Goal: Task Accomplishment & Management: Use online tool/utility

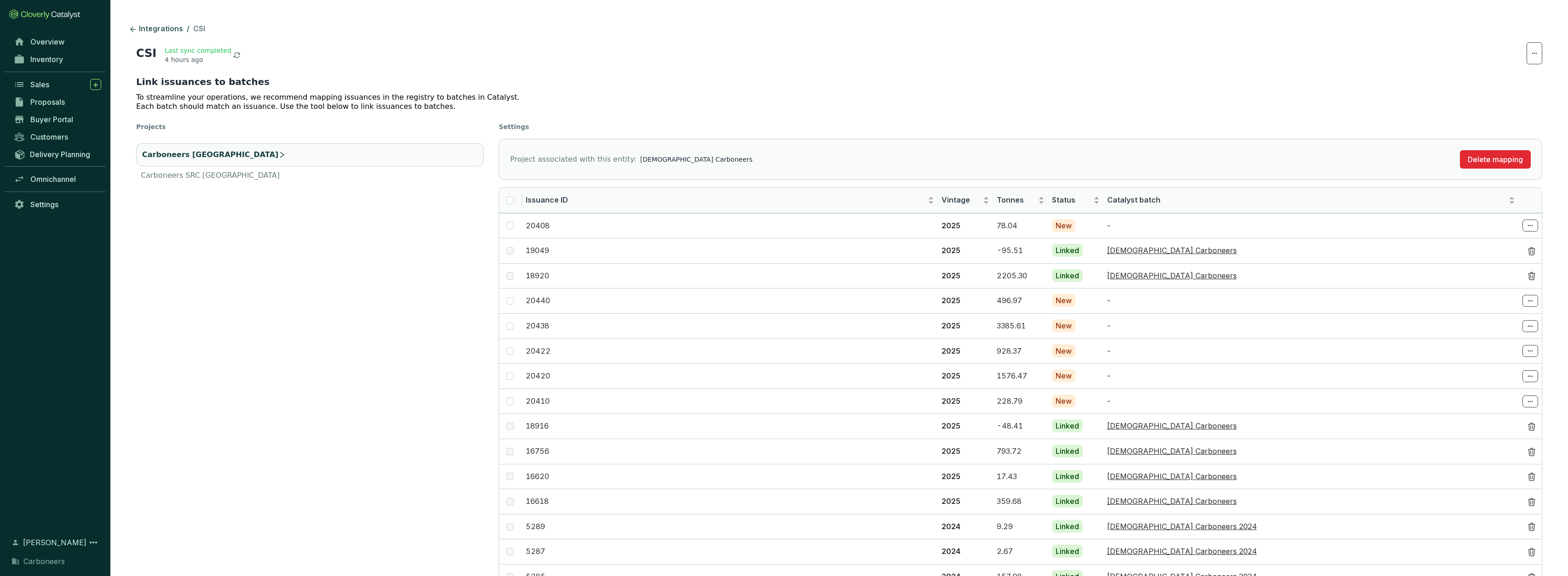
click at [287, 182] on ul "Carboneers Ghana Carboneers SRC [GEOGRAPHIC_DATA]" at bounding box center [310, 162] width 348 height 45
click at [287, 179] on li "Carboneers SRC [GEOGRAPHIC_DATA]" at bounding box center [310, 175] width 348 height 11
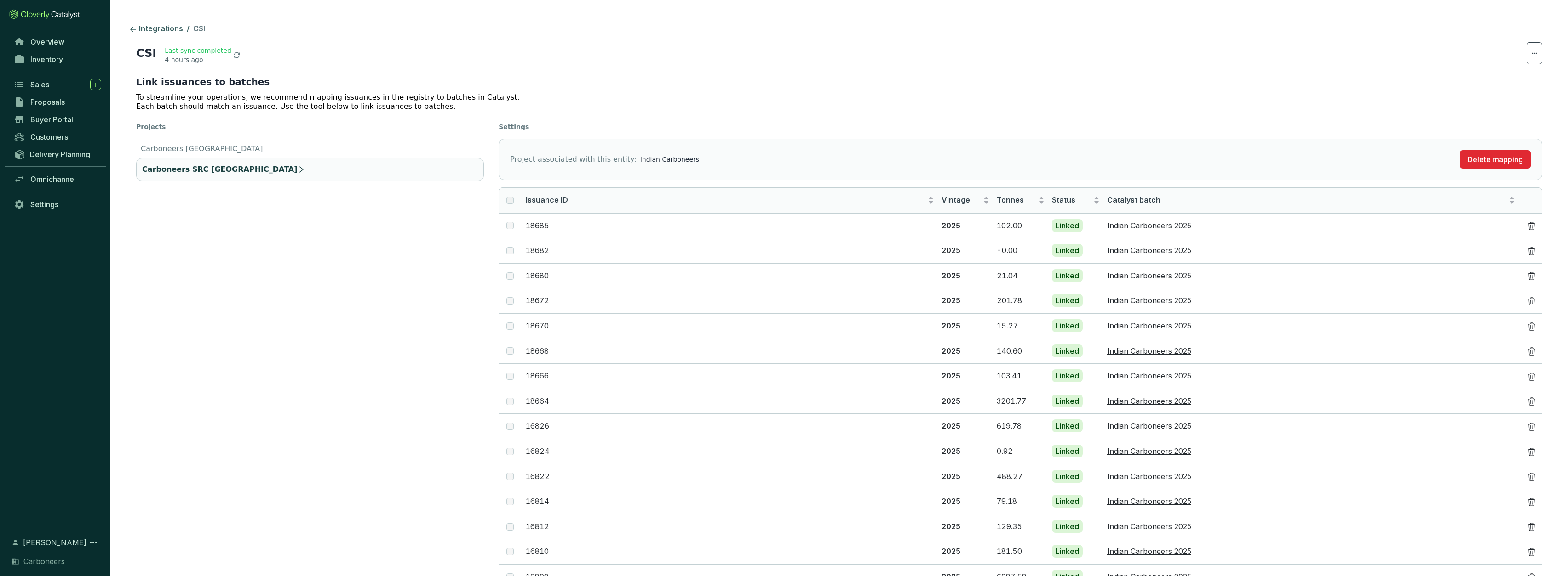
click at [254, 149] on li "Carboneers [GEOGRAPHIC_DATA]" at bounding box center [310, 149] width 348 height 11
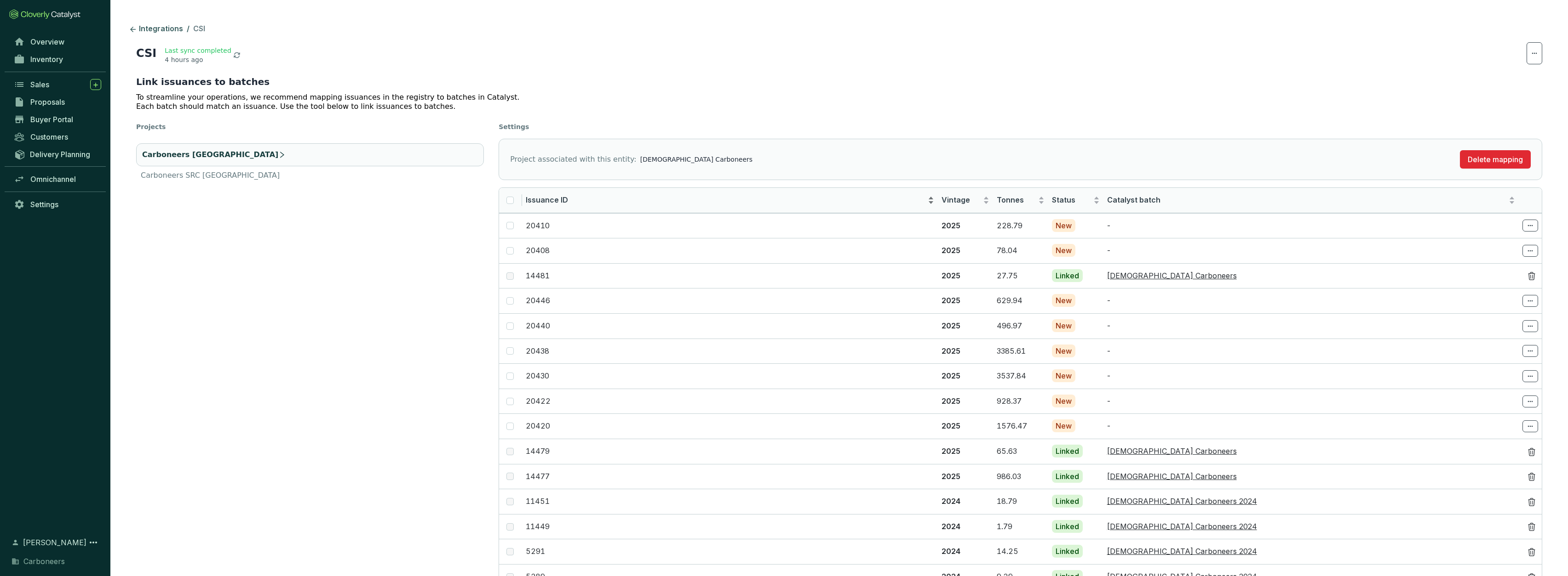
click at [740, 198] on span "Issuance ID" at bounding box center [726, 200] width 400 height 10
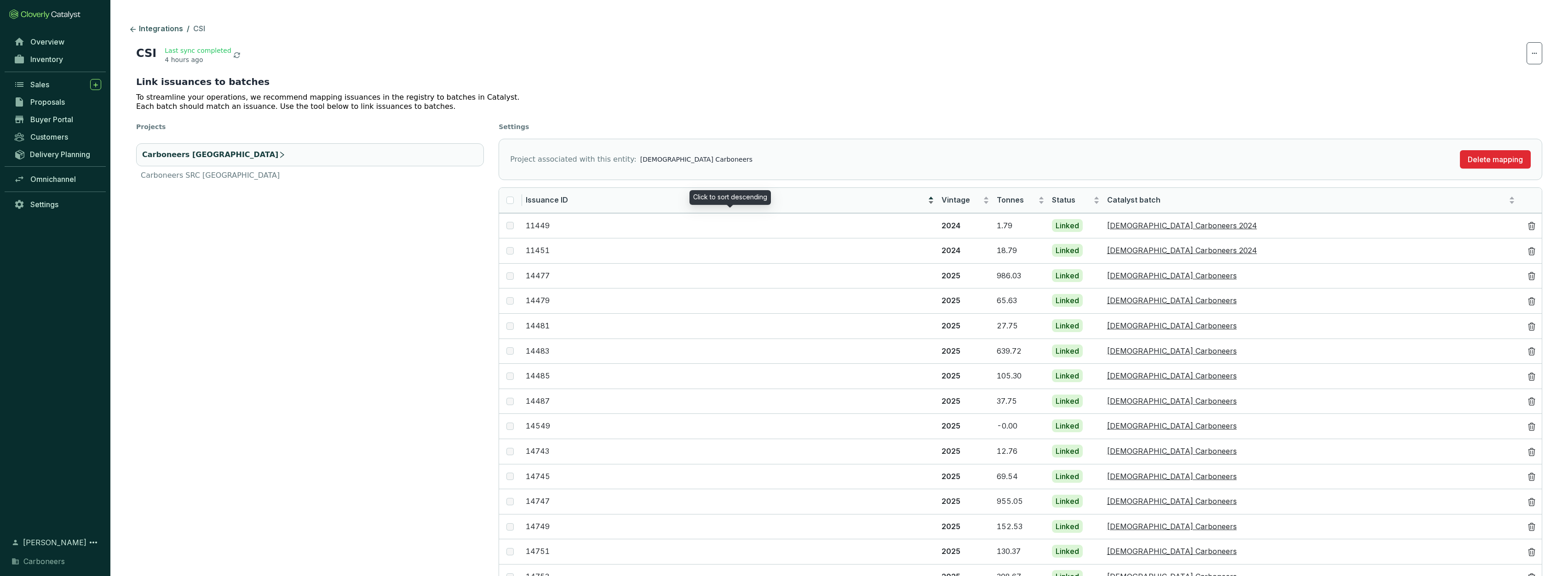
click at [740, 198] on span "Issuance ID" at bounding box center [726, 200] width 400 height 10
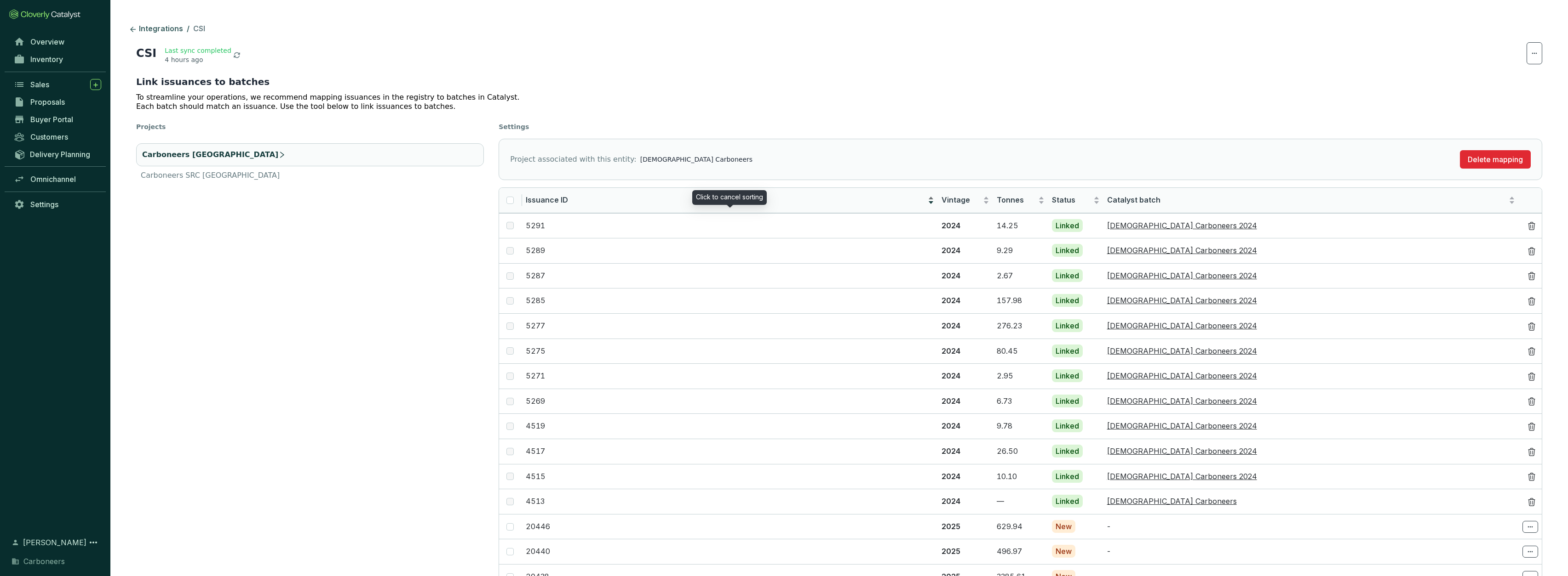
click at [740, 198] on span "Issuance ID" at bounding box center [726, 200] width 400 height 10
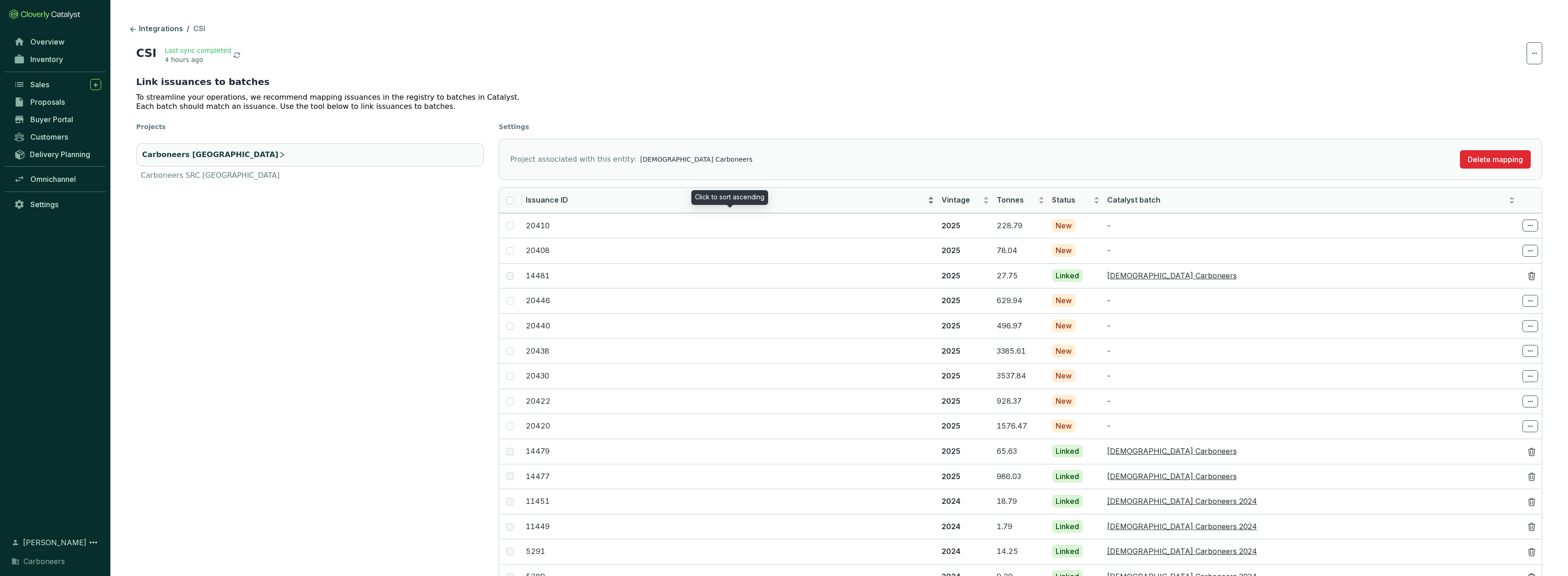
click at [740, 198] on span "Issuance ID" at bounding box center [726, 200] width 400 height 10
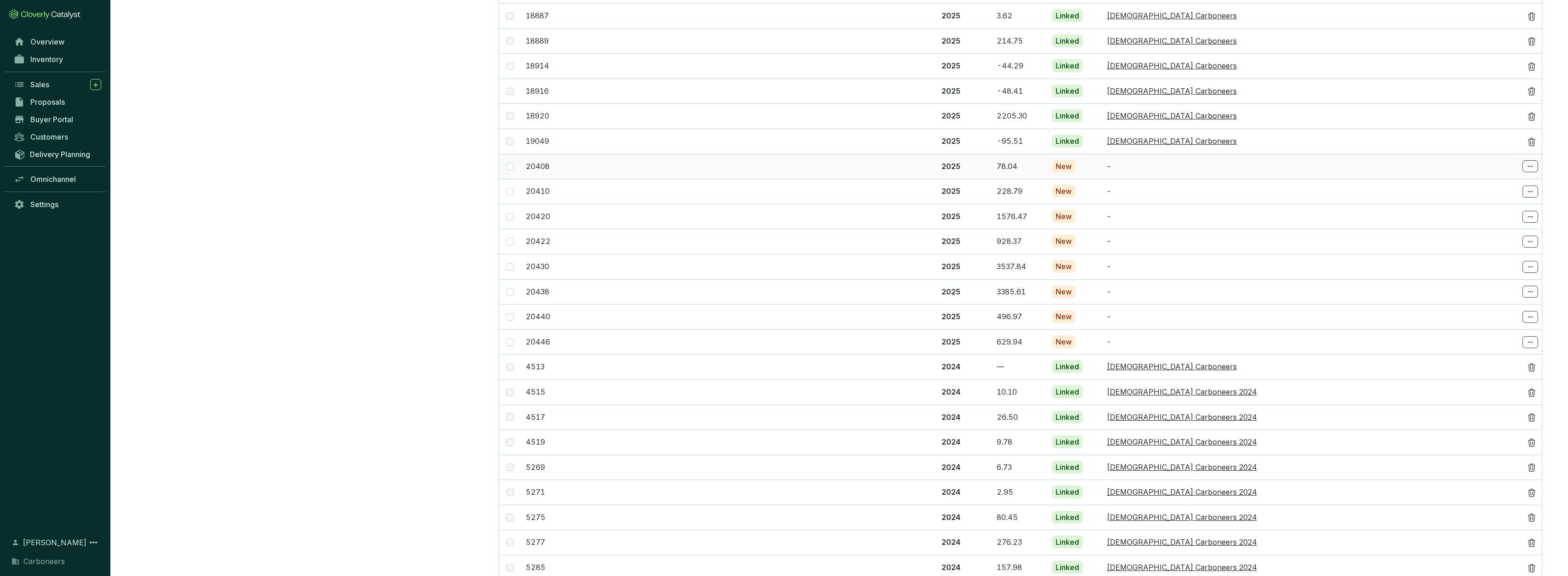
scroll to position [973, 0]
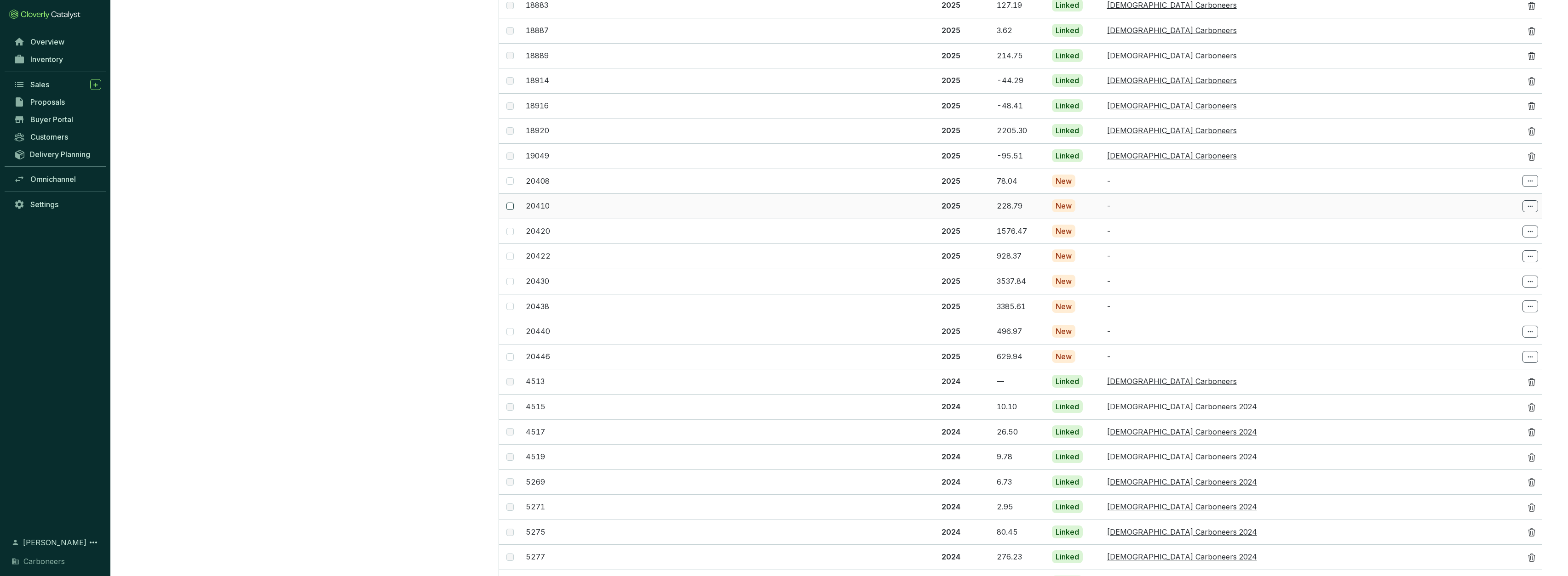
click at [510, 203] on input "checkbox" at bounding box center [510, 206] width 7 height 7
checkbox input "true"
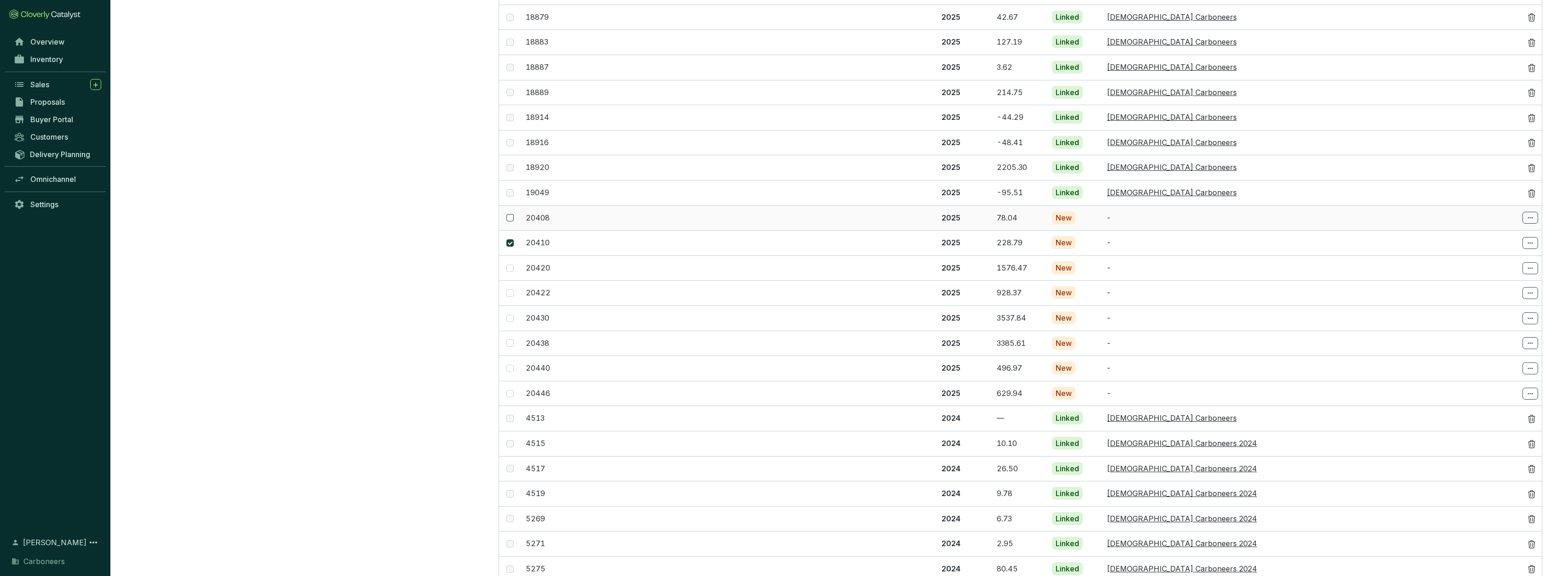
click at [509, 214] on input "checkbox" at bounding box center [510, 218] width 7 height 7
checkbox input "true"
click at [1534, 212] on span at bounding box center [1530, 218] width 16 height 12
click at [1520, 224] on p "Select batch" at bounding box center [1493, 228] width 81 height 16
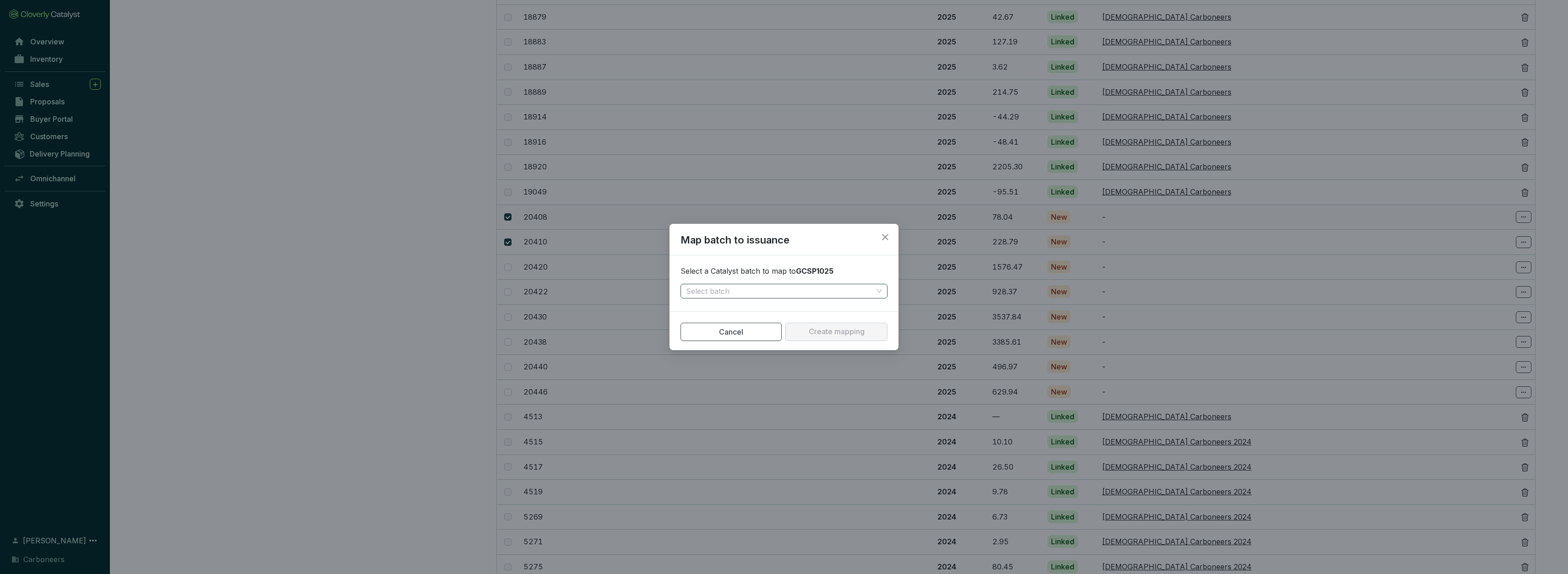
click at [805, 285] on input "search" at bounding box center [779, 291] width 187 height 14
click at [825, 243] on h2 "Map batch to issuance" at bounding box center [784, 244] width 229 height 23
click at [885, 237] on icon "close" at bounding box center [885, 237] width 7 height 7
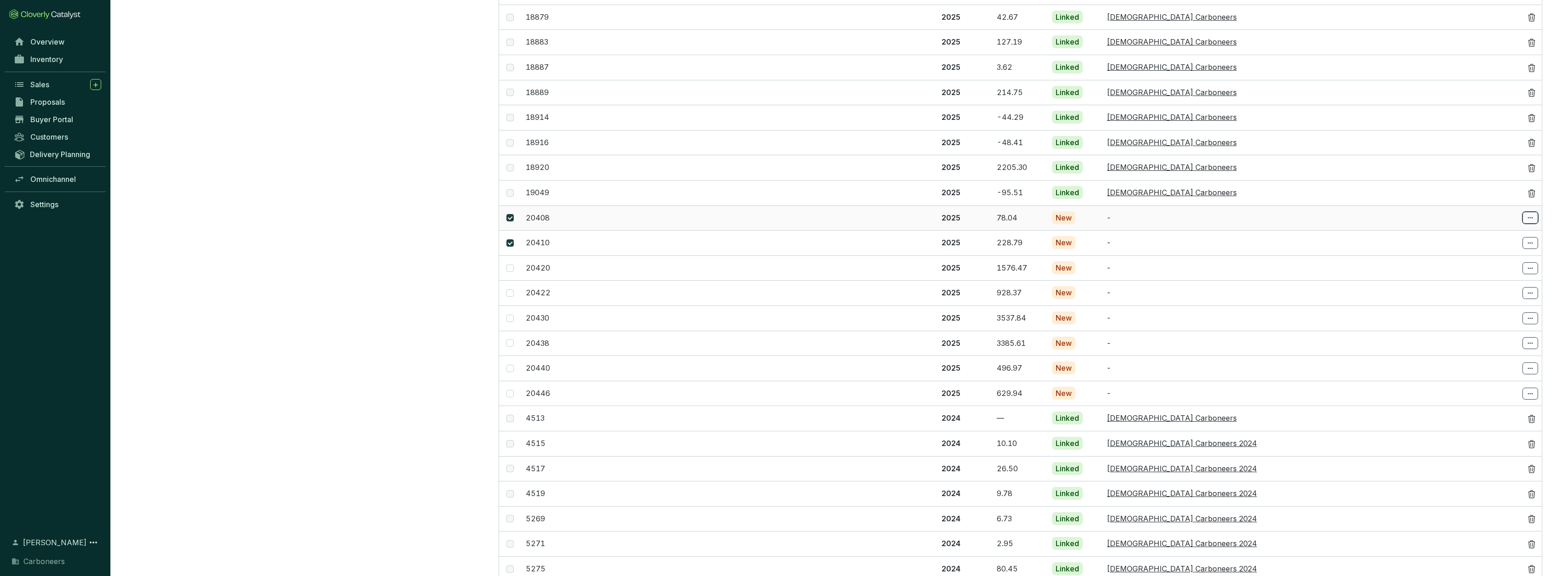
click at [1536, 212] on span at bounding box center [1530, 218] width 16 height 12
click at [1523, 224] on p "Select batch" at bounding box center [1493, 228] width 81 height 16
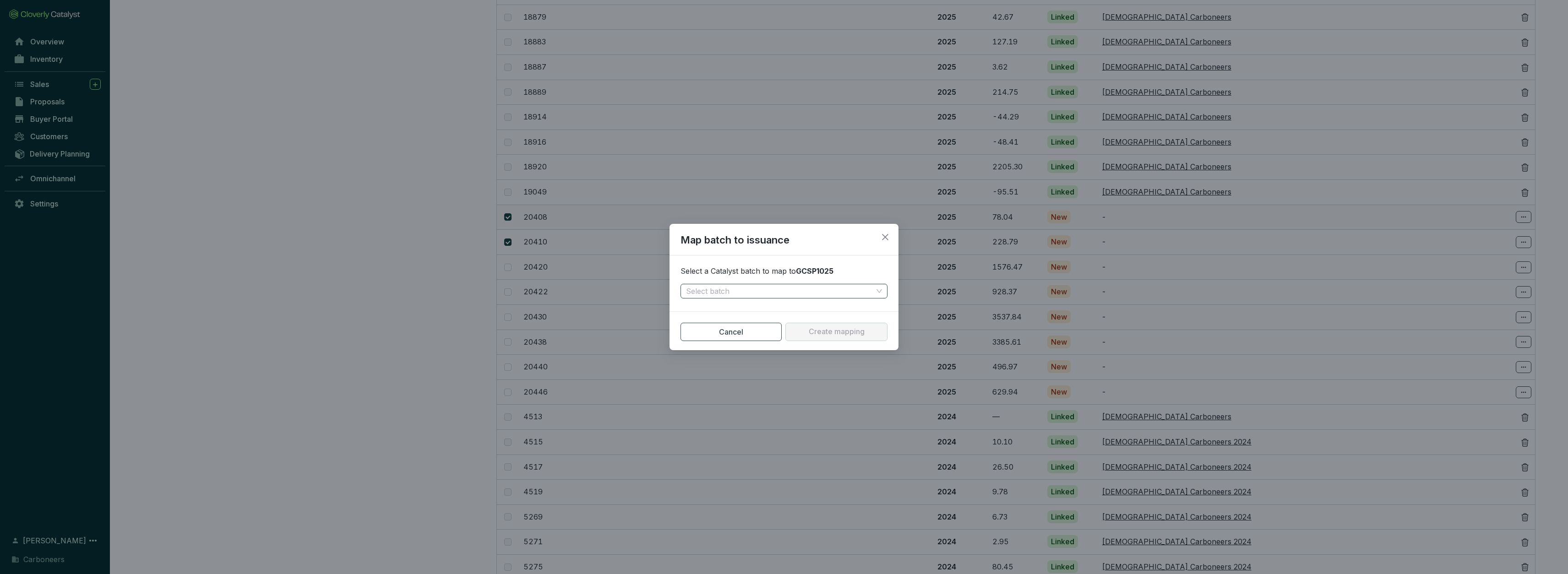
click at [847, 295] on input "search" at bounding box center [779, 291] width 187 height 14
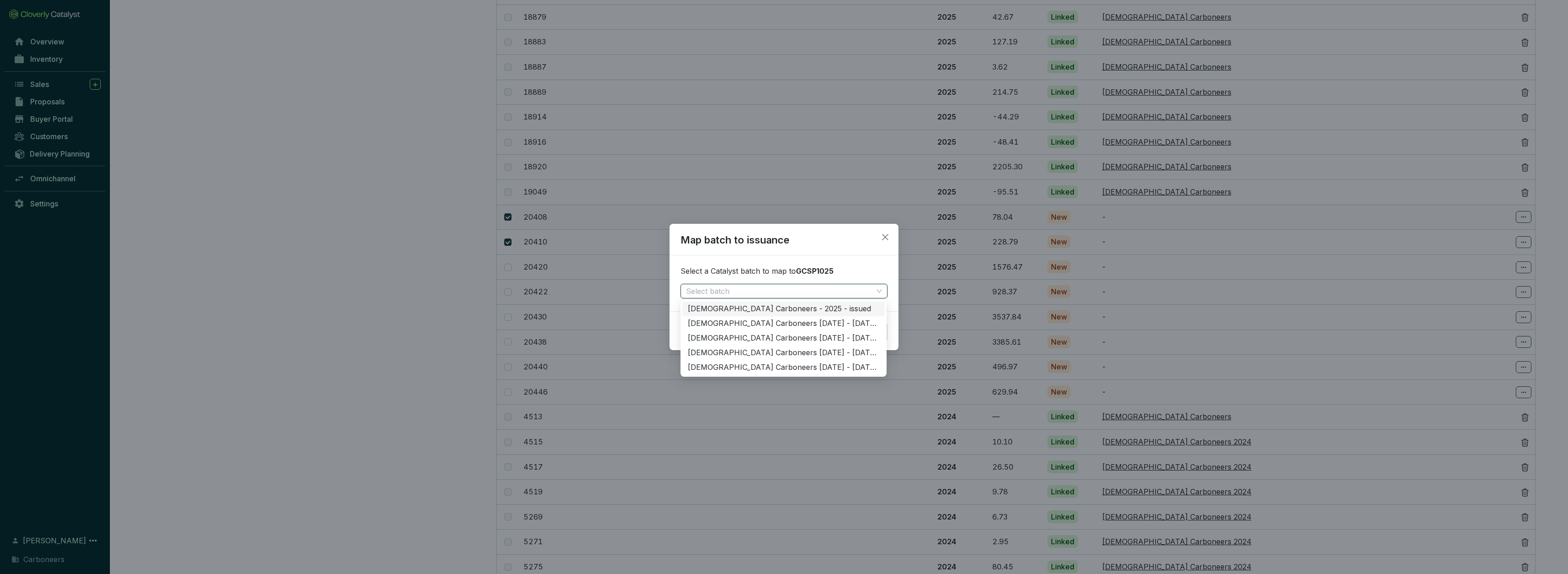
click at [839, 306] on div "[DEMOGRAPHIC_DATA] Carboneers - 2025 - issued" at bounding box center [783, 309] width 191 height 10
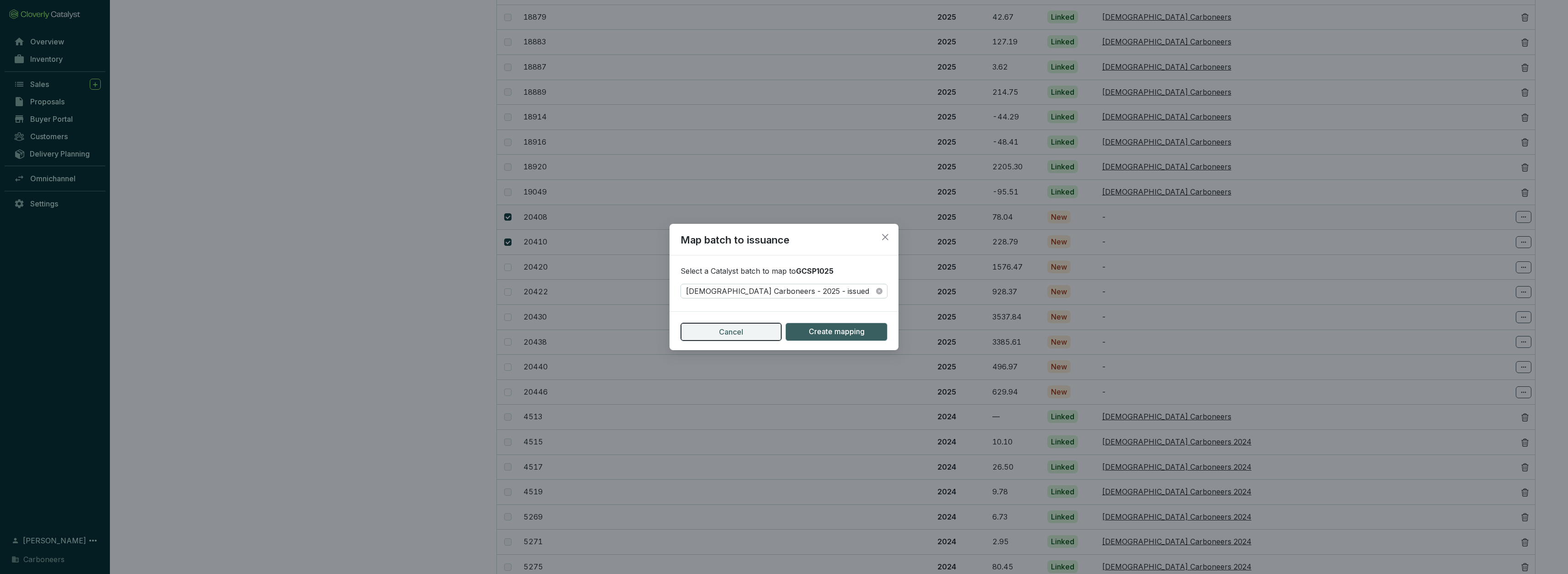
click at [774, 334] on button "Cancel" at bounding box center [731, 332] width 101 height 18
